Goal: Information Seeking & Learning: Learn about a topic

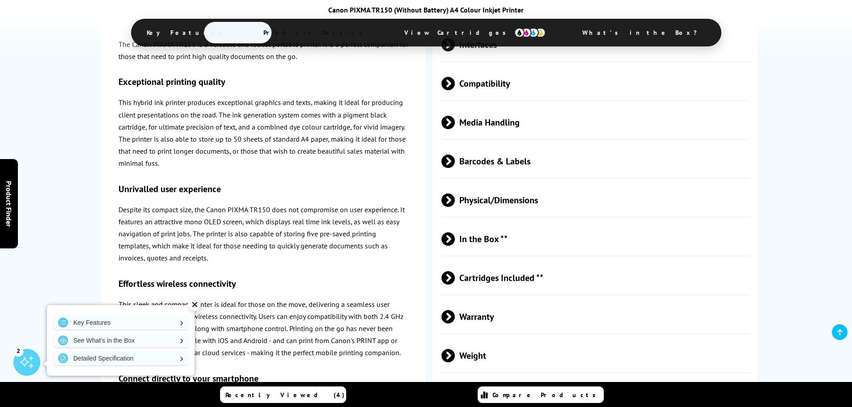
scroll to position [1102, 0]
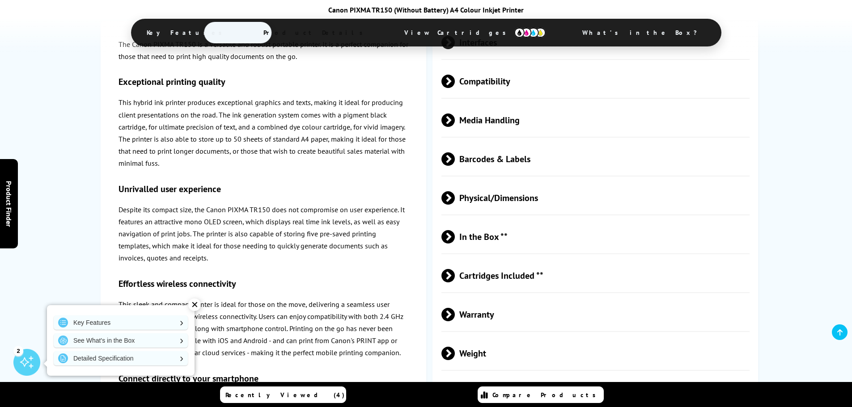
click at [515, 119] on span "Media Handling" at bounding box center [595, 120] width 308 height 34
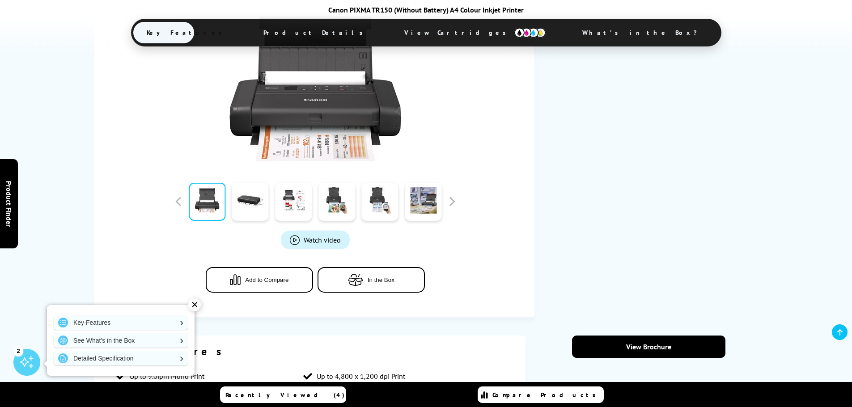
scroll to position [0, 0]
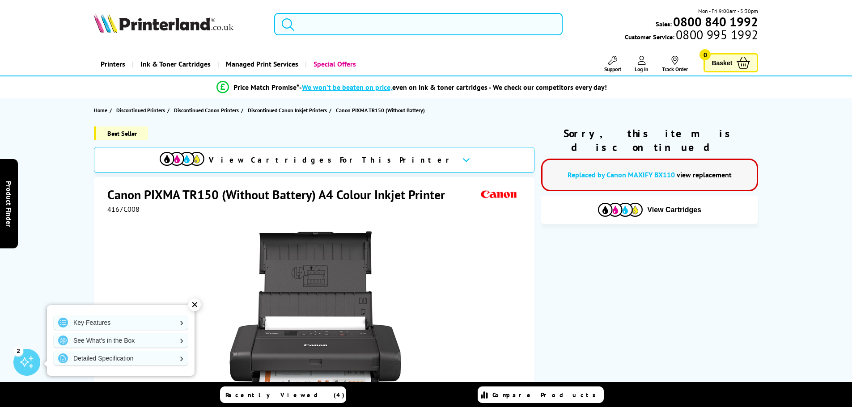
click at [354, 24] on input "search" at bounding box center [418, 24] width 288 height 22
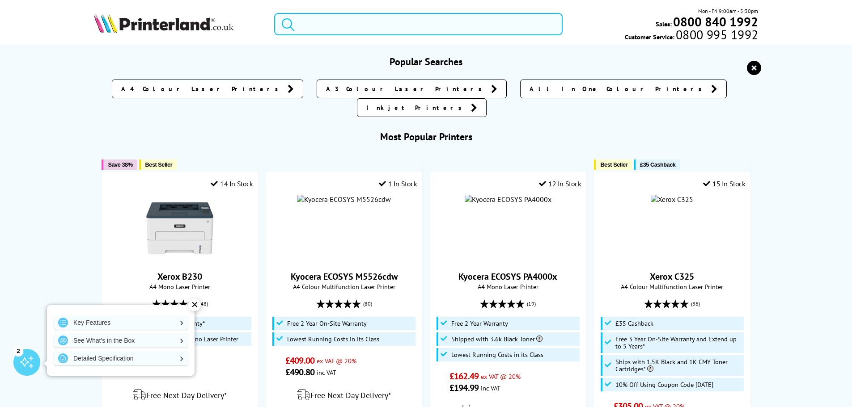
paste input "Xerox Versalink C7020"
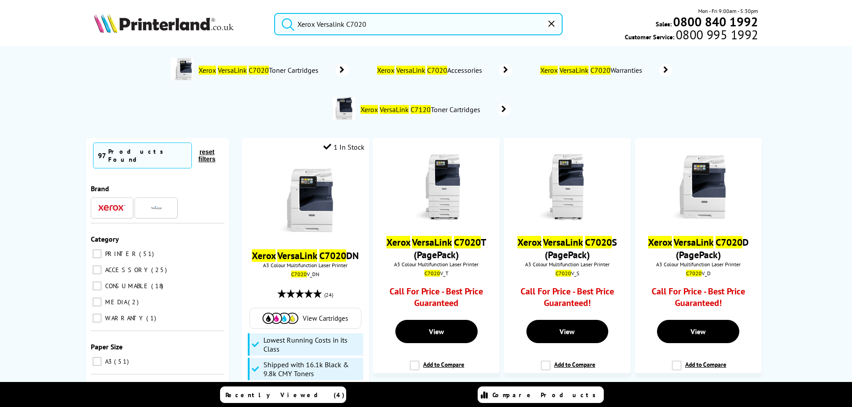
type input "Xerox Versalink C7020"
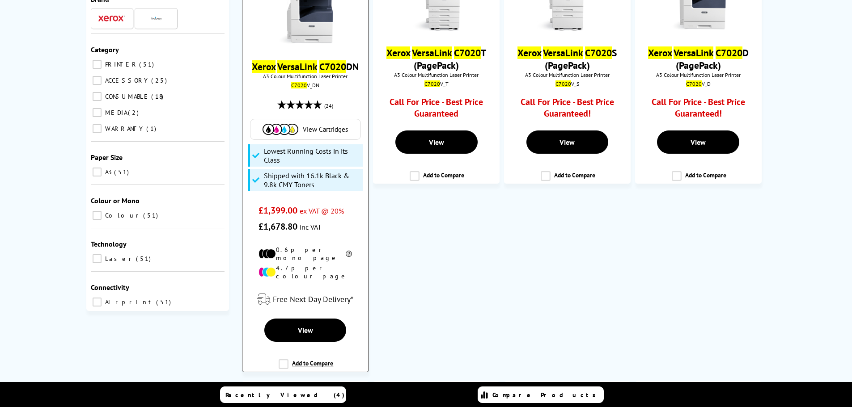
scroll to position [78, 0]
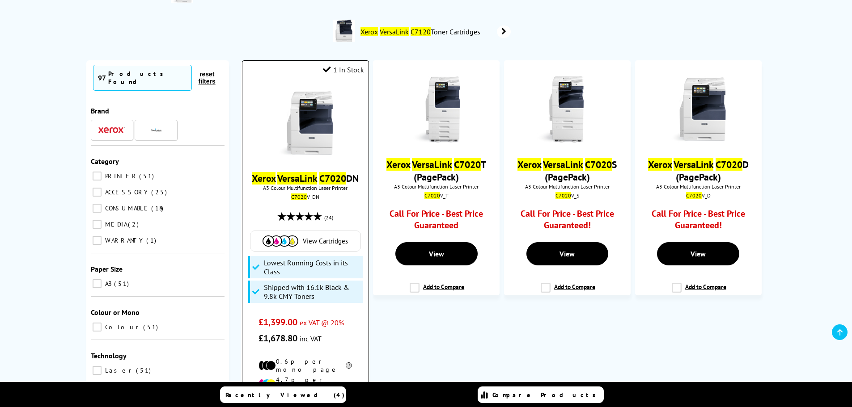
click at [293, 151] on img at bounding box center [305, 123] width 67 height 67
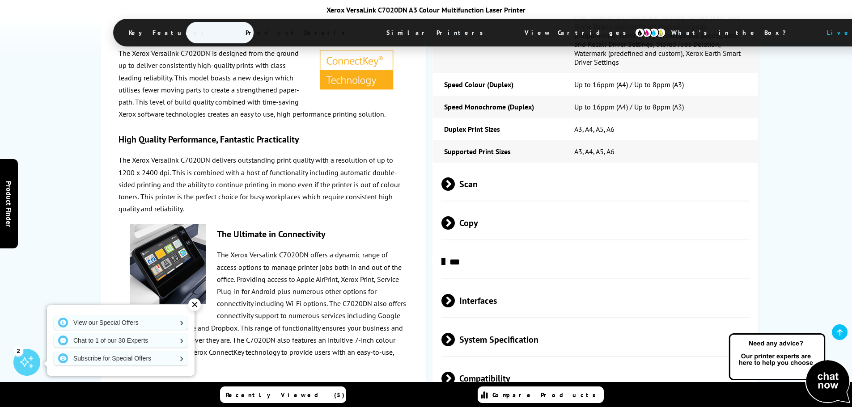
scroll to position [2252, 0]
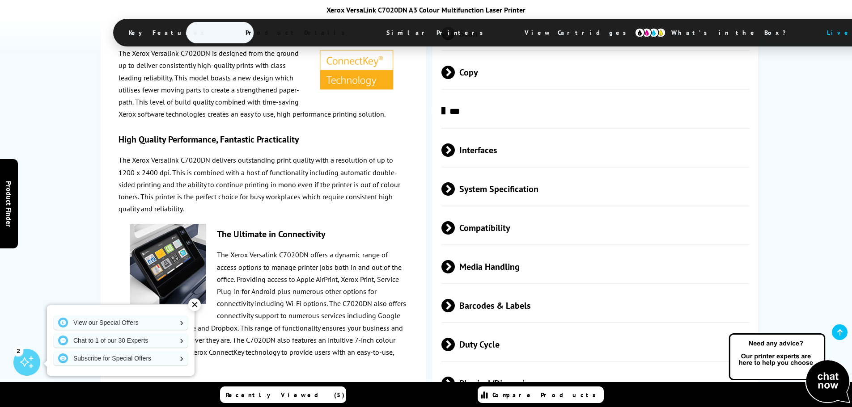
click at [487, 250] on span "Media Handling" at bounding box center [595, 267] width 308 height 34
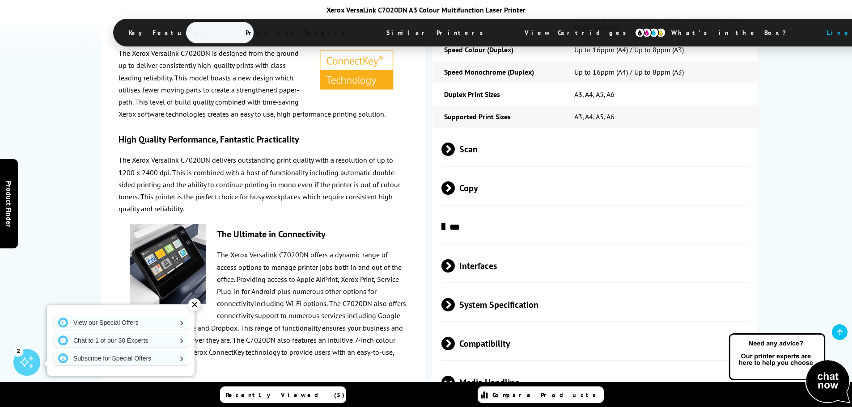
scroll to position [2132, 0]
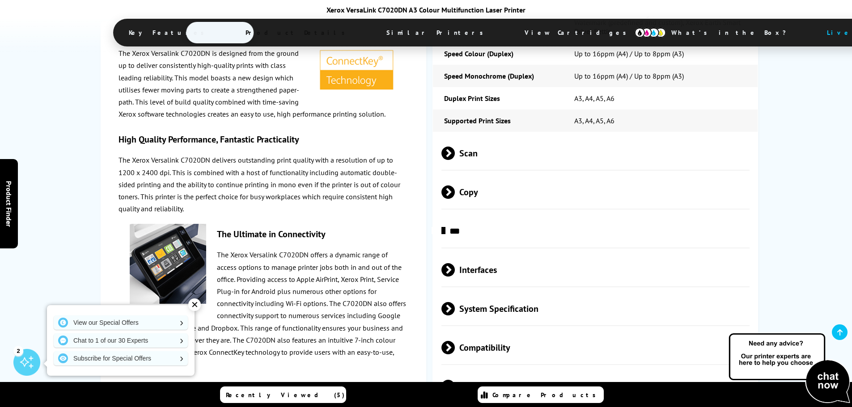
click at [521, 292] on span "System Specification" at bounding box center [595, 309] width 308 height 34
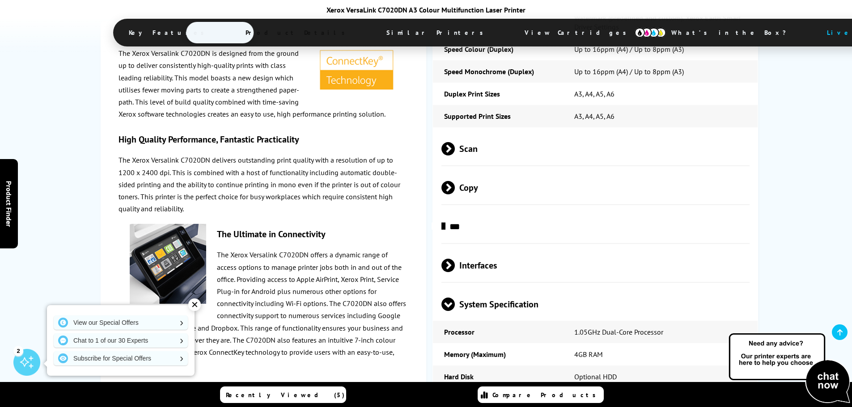
scroll to position [2147, 0]
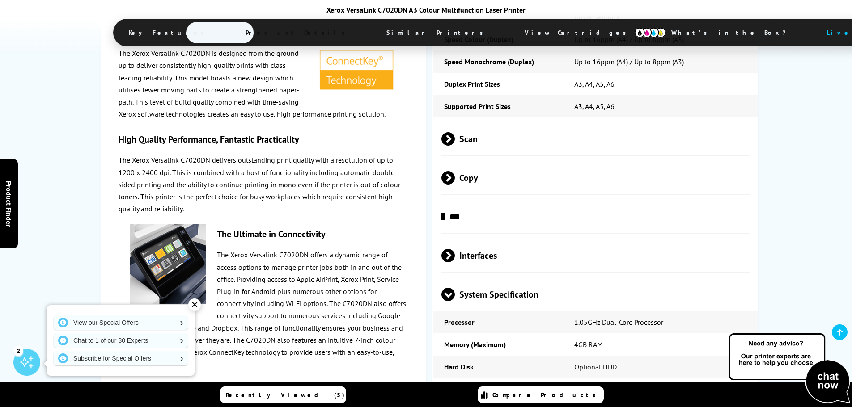
click at [502, 122] on span "Scan" at bounding box center [595, 139] width 308 height 34
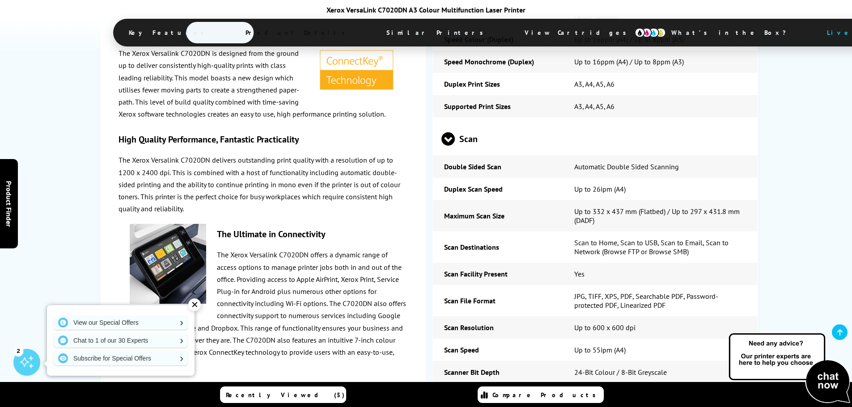
scroll to position [2284, 0]
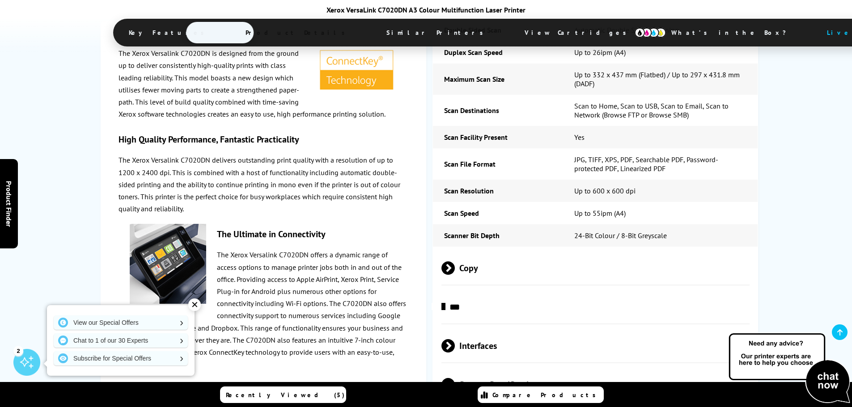
click at [491, 290] on span "***" at bounding box center [595, 307] width 308 height 34
click at [522, 290] on span "***" at bounding box center [595, 307] width 308 height 34
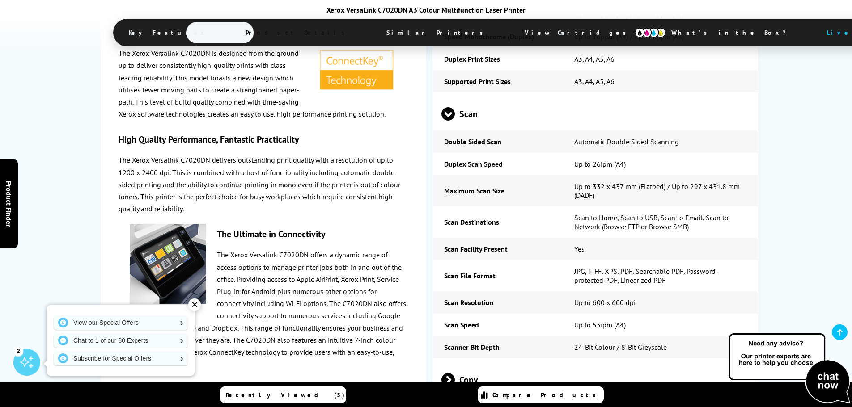
scroll to position [2159, 0]
